Goal: Check status: Check status

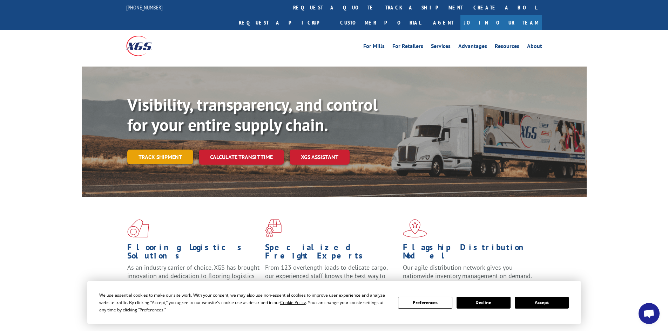
click at [164, 150] on link "Track shipment" at bounding box center [160, 157] width 66 height 15
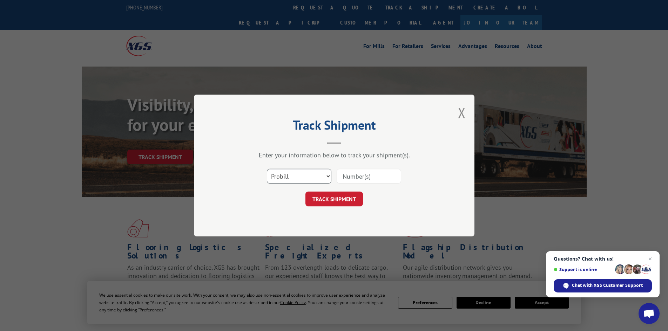
click at [325, 177] on select "Select category... Probill BOL PO" at bounding box center [299, 176] width 64 height 15
select select "bol"
click at [267, 169] on select "Select category... Probill BOL PO" at bounding box center [299, 176] width 64 height 15
click at [349, 173] on input at bounding box center [368, 176] width 64 height 15
type input "6820923"
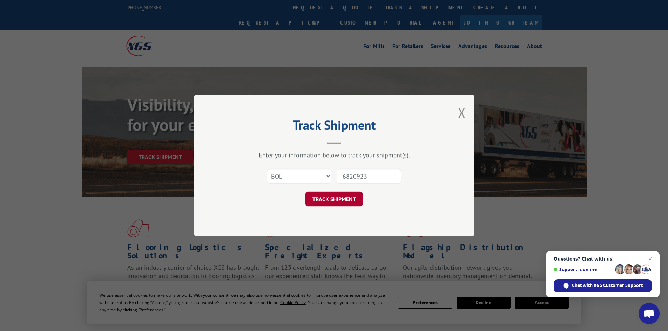
click at [353, 197] on button "TRACK SHIPMENT" at bounding box center [333, 199] width 57 height 15
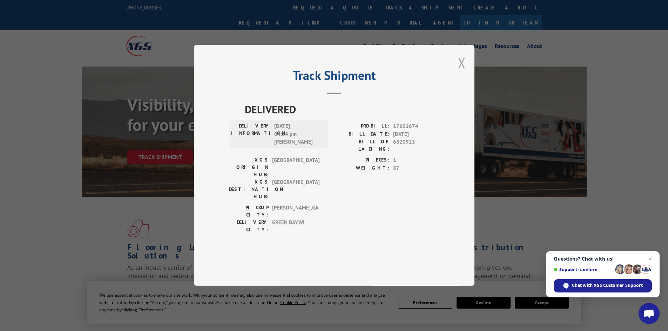
click at [460, 72] on button "Close modal" at bounding box center [462, 63] width 8 height 19
